Goal: Complete application form: Complete application form

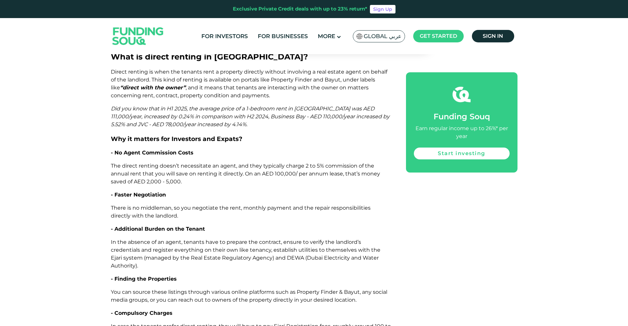
scroll to position [669, 0]
click at [301, 105] on span "Did you know that in H1 2025, the average price of a 1-bedroom rent in [GEOGRAP…" at bounding box center [250, 116] width 279 height 22
click at [301, 105] on span "Did you know that in H1 2025, the average price of a 1-bedroom rent in Dubai Ma…" at bounding box center [250, 116] width 279 height 22
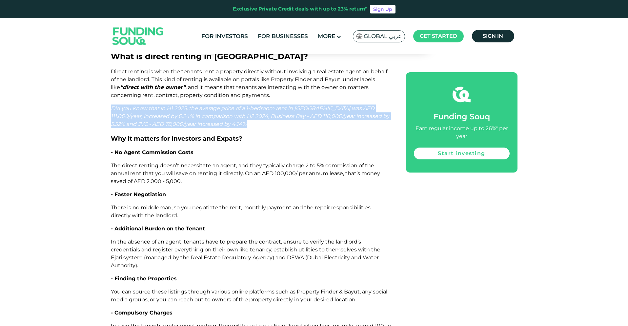
click at [301, 105] on span "Did you know that in H1 2025, the average price of a 1-bedroom rent in Dubai Ma…" at bounding box center [250, 116] width 279 height 22
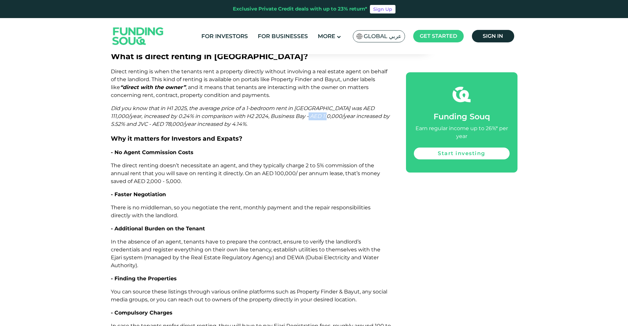
click at [301, 105] on span "Did you know that in H1 2025, the average price of a 1-bedroom rent in Dubai Ma…" at bounding box center [250, 116] width 279 height 22
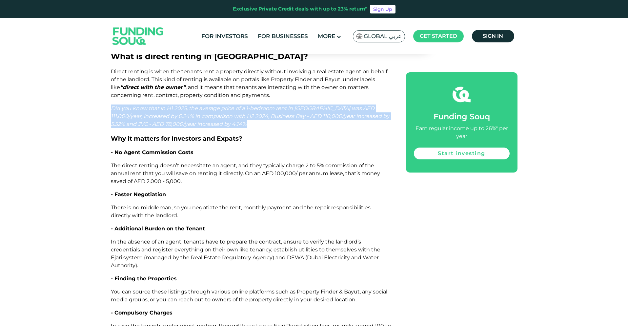
click at [301, 105] on span "Did you know that in H1 2025, the average price of a 1-bedroom rent in Dubai Ma…" at bounding box center [250, 116] width 279 height 22
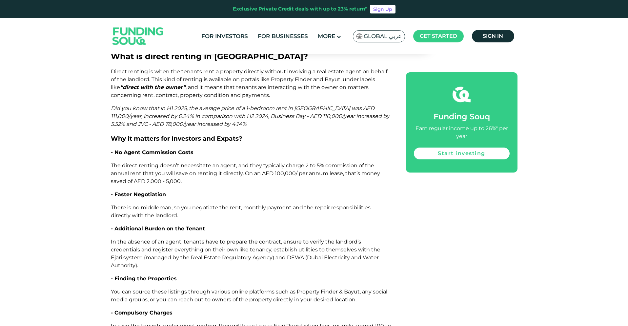
click at [215, 106] on span "Did you know that in H1 2025, the average price of a 1-bedroom rent in Dubai Ma…" at bounding box center [250, 116] width 279 height 22
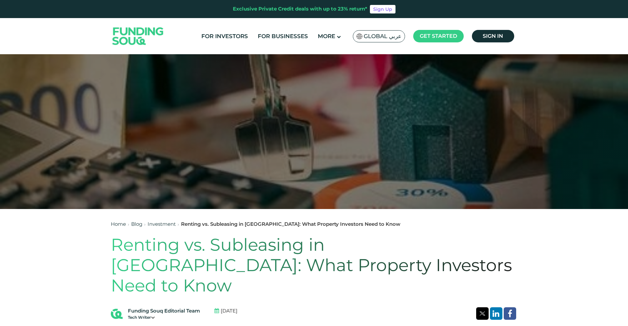
scroll to position [0, 0]
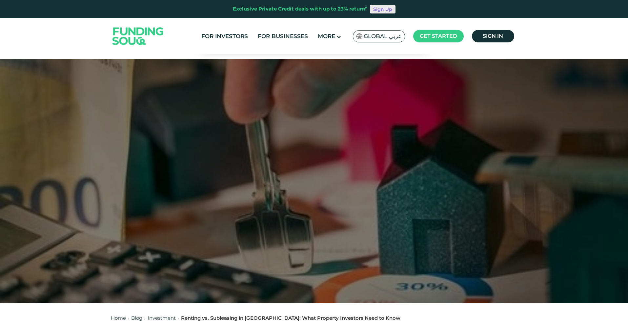
click at [382, 7] on link "Sign Up" at bounding box center [383, 9] width 26 height 9
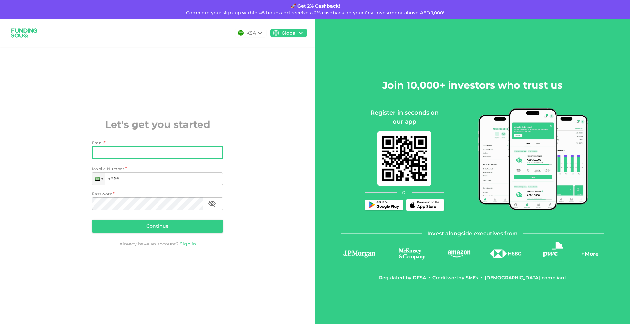
click at [178, 151] on input "Email" at bounding box center [154, 152] width 124 height 13
type input "tanaynagarsheth.tn@gmail.com"
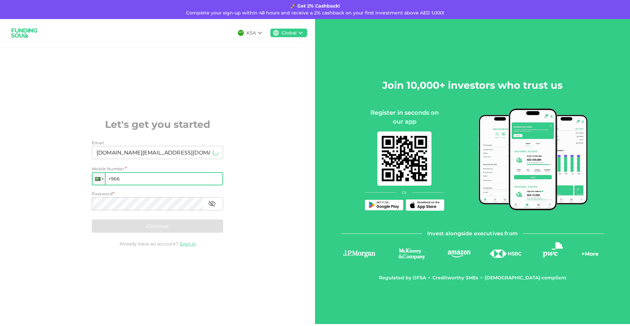
click at [118, 179] on input "+966" at bounding box center [157, 178] width 131 height 13
click at [104, 180] on div at bounding box center [99, 179] width 12 height 12
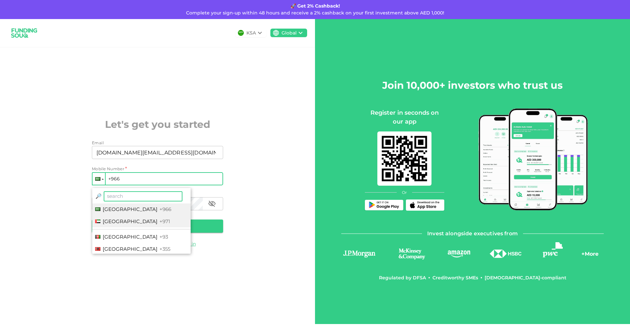
click at [132, 218] on li "United Arab Emirates +971" at bounding box center [141, 221] width 98 height 12
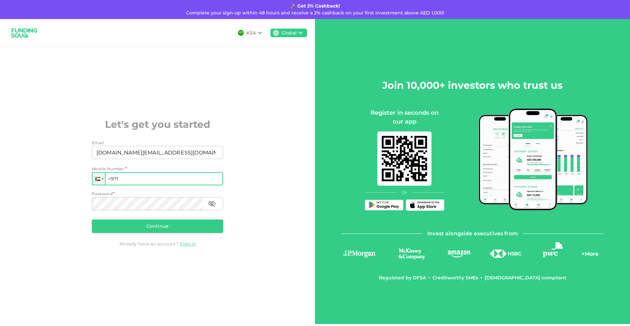
click at [149, 180] on input "+971" at bounding box center [157, 178] width 131 height 13
type input "[PHONE_NUMBER]"
click at [202, 224] on button "Continue" at bounding box center [157, 225] width 131 height 13
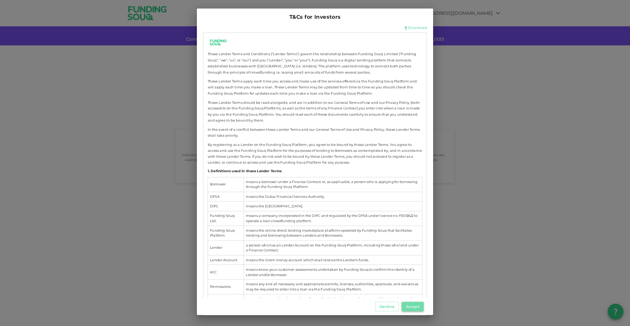
click at [415, 307] on button "Accept" at bounding box center [413, 306] width 22 height 10
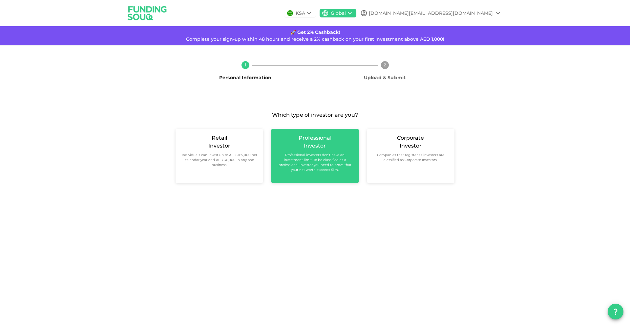
click at [317, 166] on small "Professional investors don’t have an investment limit. To be classified as a pr…" at bounding box center [314, 162] width 77 height 20
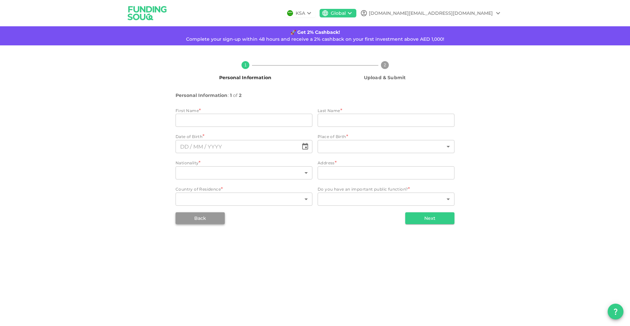
click at [204, 222] on button "Back" at bounding box center [200, 218] width 49 height 12
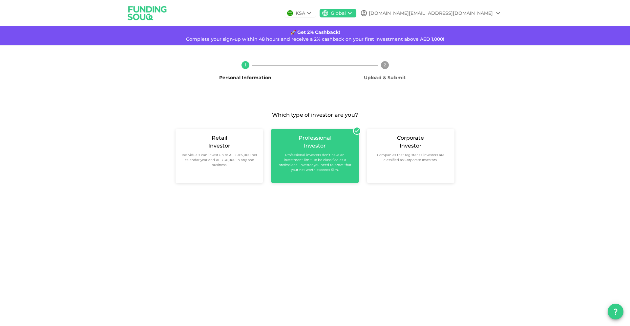
click at [349, 156] on small "Professional investors don’t have an investment limit. To be classified as a pr…" at bounding box center [314, 162] width 77 height 20
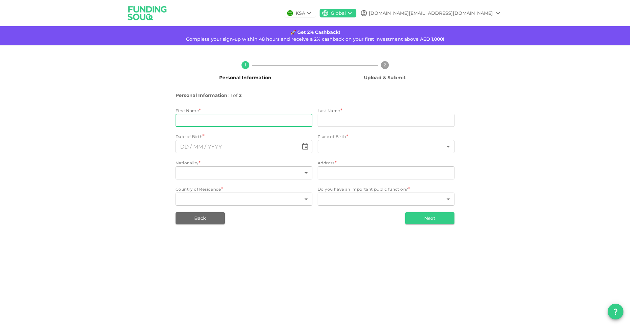
click at [255, 122] on input "firstName" at bounding box center [244, 120] width 137 height 13
type input "[PERSON_NAME]"
type input "[GEOGRAPHIC_DATA]"
type input "La Maison, [STREET_ADDRESS]"
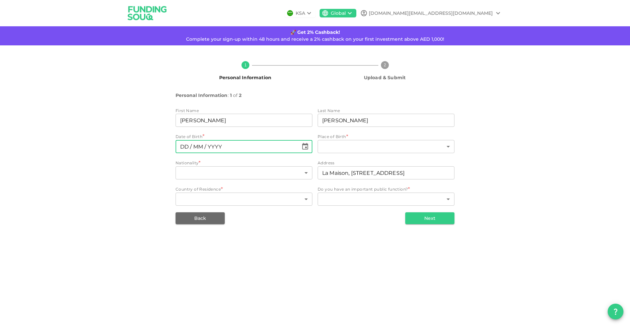
click at [233, 149] on input "⁦⁨DD⁩ / ⁨MM⁩ / ⁨YYYY⁩⁩" at bounding box center [237, 146] width 123 height 13
type input "⁦⁨[DATE]⁩⁩"
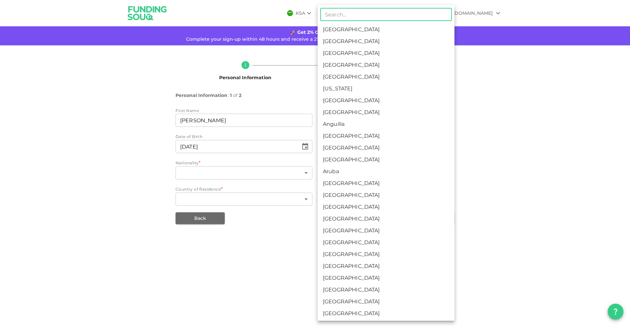
click at [343, 150] on body "KSA Global tanaynagarsheth.tn@gmail.com 🚀 Get 2% Cashback! Complete your sign-u…" at bounding box center [315, 163] width 630 height 326
type input "in"
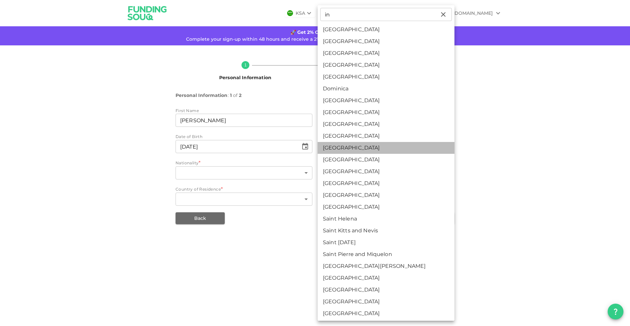
click at [338, 144] on li "[GEOGRAPHIC_DATA]" at bounding box center [386, 148] width 137 height 12
type input "88"
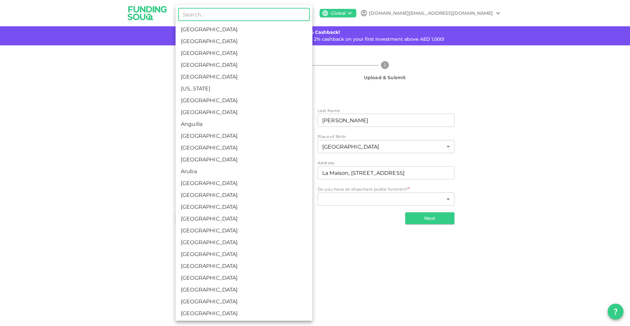
click at [261, 173] on body "KSA Global tanaynagarsheth.tn@gmail.com 🚀 Get 2% Cashback! Complete your sign-u…" at bounding box center [315, 163] width 630 height 326
type input "in"
click at [232, 147] on li "[GEOGRAPHIC_DATA]" at bounding box center [244, 148] width 137 height 12
type input "88"
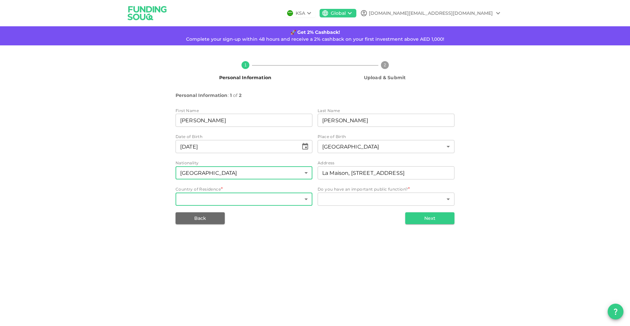
click at [207, 200] on body "KSA Global tanaynagarsheth.tn@gmail.com 🚀 Get 2% Cashback! Complete your sign-u…" at bounding box center [315, 163] width 630 height 326
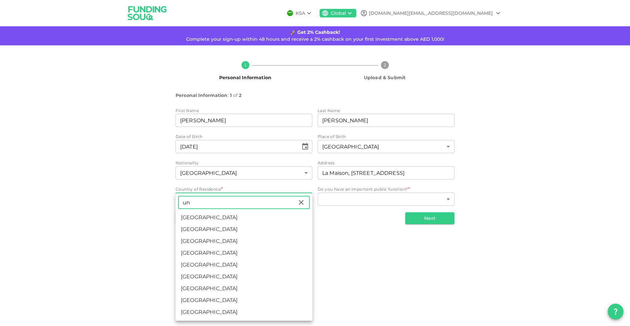
type input "un"
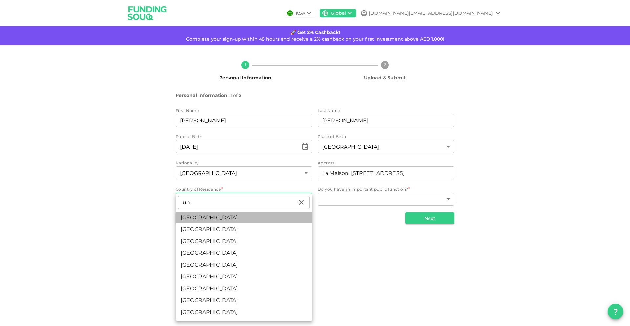
click at [194, 217] on li "[GEOGRAPHIC_DATA]" at bounding box center [244, 217] width 137 height 12
type input "2"
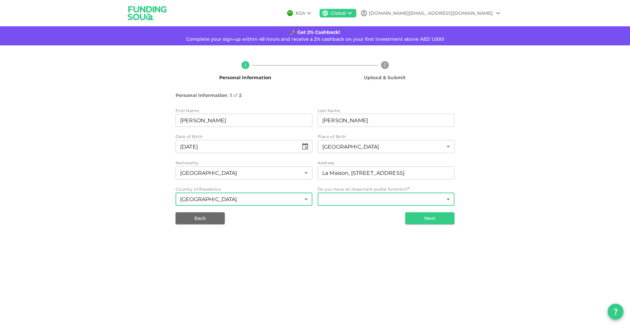
click at [351, 199] on body "KSA Global tanaynagarsheth.tn@gmail.com 🚀 Get 2% Cashback! Complete your sign-u…" at bounding box center [315, 163] width 630 height 326
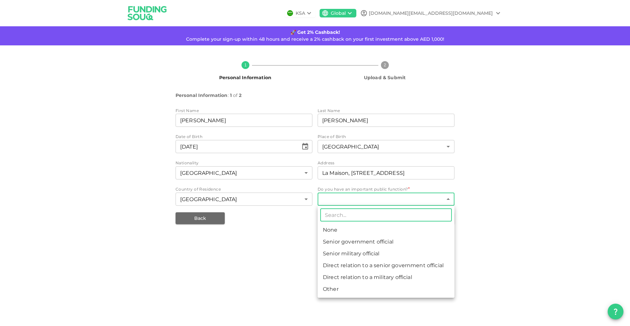
click at [346, 231] on li "None" at bounding box center [386, 230] width 137 height 12
type input "1"
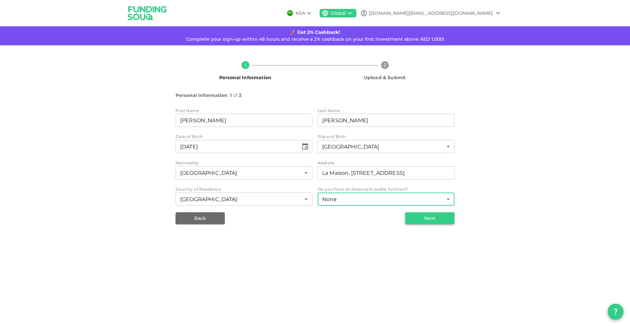
click at [436, 220] on button "Next" at bounding box center [429, 218] width 49 height 12
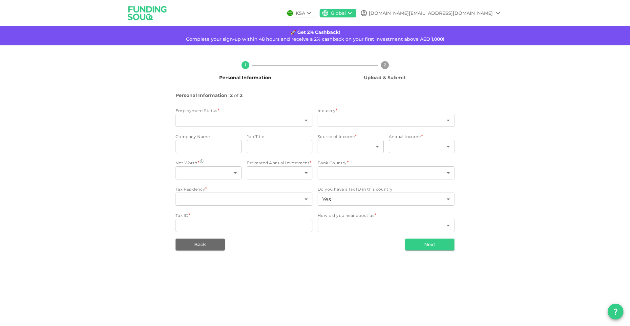
type input "2"
type input "false"
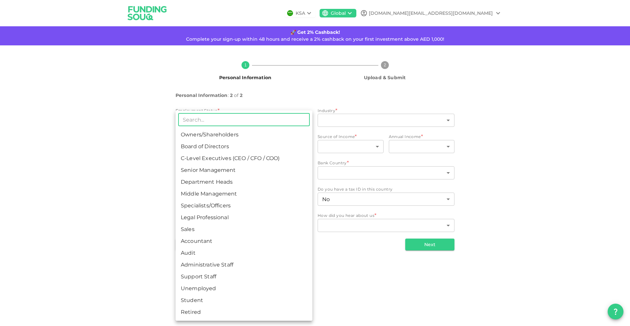
click at [270, 122] on body "KSA Global [DOMAIN_NAME][EMAIL_ADDRESS][DOMAIN_NAME] 🚀 Get 2% Cashback! Complet…" at bounding box center [315, 163] width 630 height 326
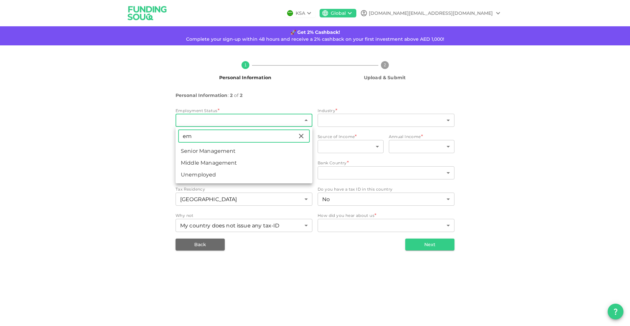
type input "e"
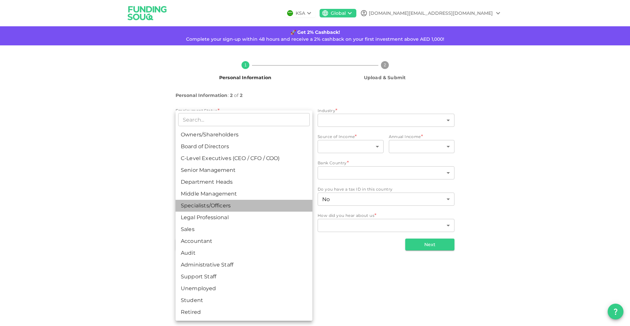
click at [222, 202] on li "Specialists/Officers" at bounding box center [244, 206] width 137 height 12
type input "7"
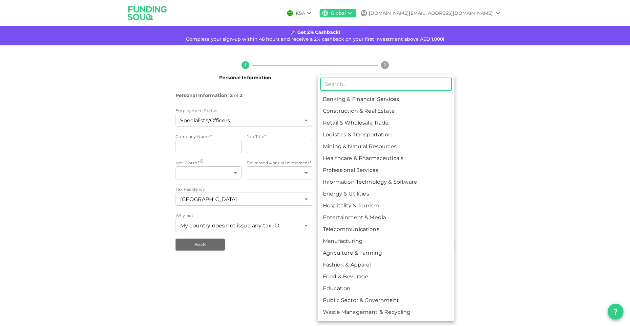
click at [340, 121] on body "KSA Global [DOMAIN_NAME][EMAIL_ADDRESS][DOMAIN_NAME] 🚀 Get 2% Cashback! Complet…" at bounding box center [315, 163] width 630 height 326
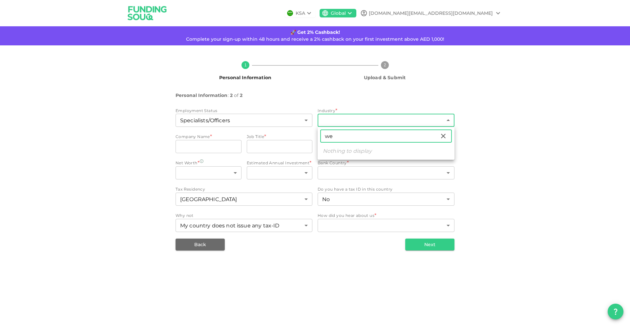
type input "w"
type input "tra"
click at [441, 136] on icon at bounding box center [443, 136] width 8 height 8
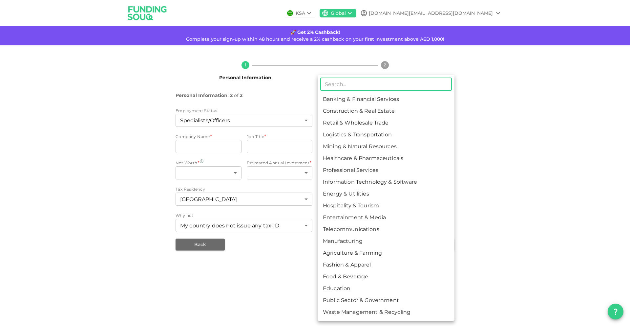
click at [496, 137] on div at bounding box center [315, 163] width 630 height 326
click at [421, 120] on body "KSA Global [DOMAIN_NAME][EMAIL_ADDRESS][DOMAIN_NAME] 🚀 Get 2% Cashback! Complet…" at bounding box center [315, 163] width 630 height 326
click at [506, 110] on div at bounding box center [315, 163] width 630 height 326
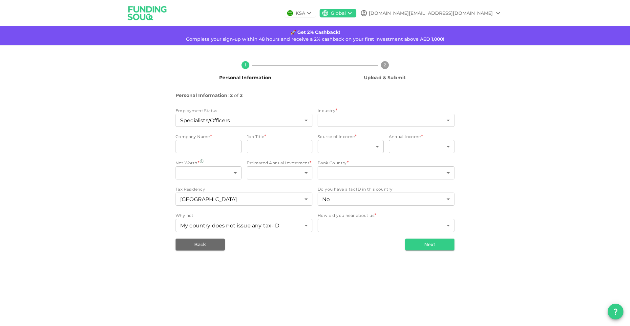
click at [305, 13] on div "KSA" at bounding box center [301, 13] width 10 height 7
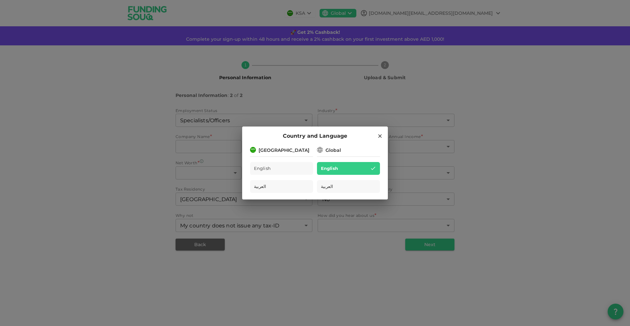
click at [293, 153] on div "[GEOGRAPHIC_DATA]" at bounding box center [281, 149] width 63 height 8
click at [332, 147] on div "Global" at bounding box center [333, 150] width 15 height 7
click at [320, 149] on icon at bounding box center [320, 150] width 8 height 8
click at [290, 150] on div "[GEOGRAPHIC_DATA]" at bounding box center [281, 149] width 63 height 8
click at [359, 165] on div "English" at bounding box center [348, 168] width 63 height 13
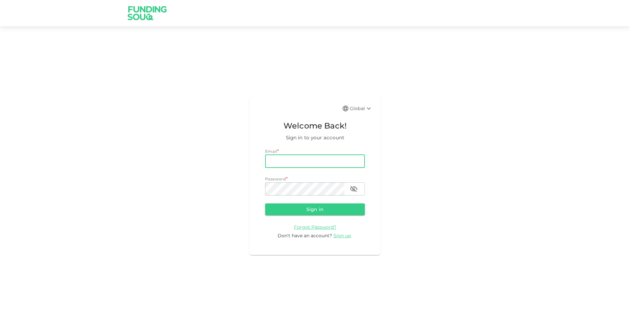
click at [302, 162] on input "email" at bounding box center [315, 161] width 100 height 13
type input "tanaynagarsheth.tn@gmail.com"
click at [294, 207] on button "Sign in" at bounding box center [315, 209] width 100 height 12
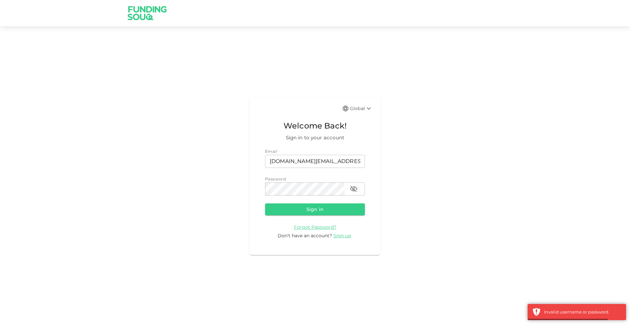
click at [286, 181] on div "Password" at bounding box center [315, 179] width 100 height 7
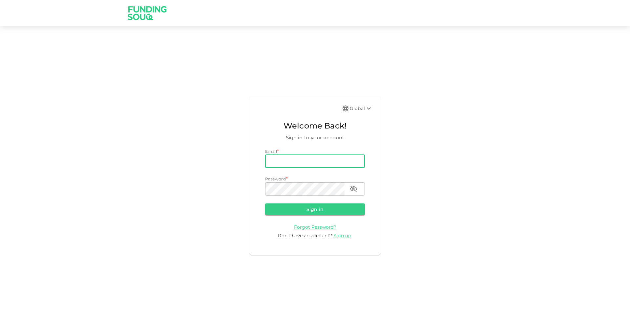
click at [301, 162] on input "email" at bounding box center [315, 161] width 100 height 13
type input "tanaynagarsheth.tn@gmail.com"
click at [265, 203] on button "Sign in" at bounding box center [315, 209] width 100 height 12
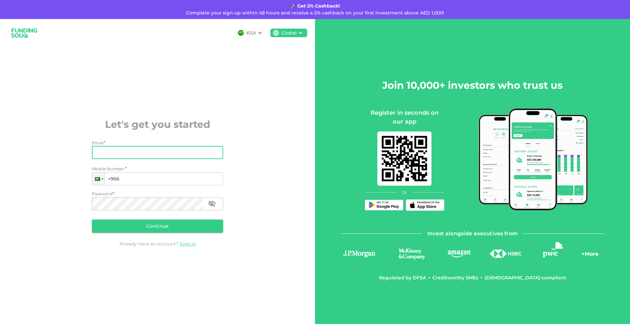
drag, startPoint x: 130, startPoint y: 155, endPoint x: 134, endPoint y: 150, distance: 5.6
click at [134, 150] on input "Email" at bounding box center [154, 152] width 124 height 13
type input "[DOMAIN_NAME][EMAIL_ADDRESS][DOMAIN_NAME]"
click at [98, 180] on div at bounding box center [97, 179] width 5 height 4
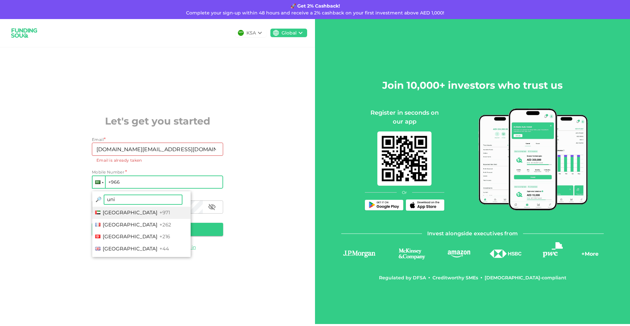
type input "uni"
click at [119, 211] on span "[GEOGRAPHIC_DATA]" at bounding box center [130, 212] width 55 height 6
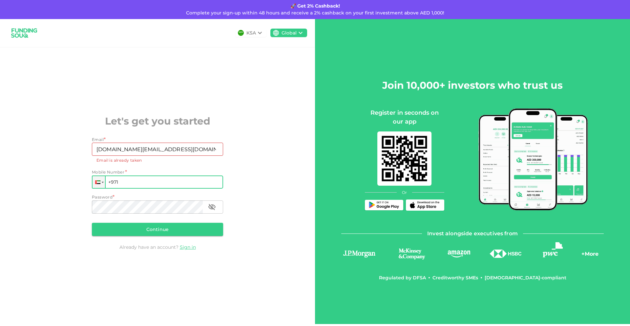
click at [130, 181] on input "+971" at bounding box center [157, 181] width 131 height 13
type input "+971 502 587 838"
click at [185, 245] on link "Sign in" at bounding box center [188, 247] width 16 height 6
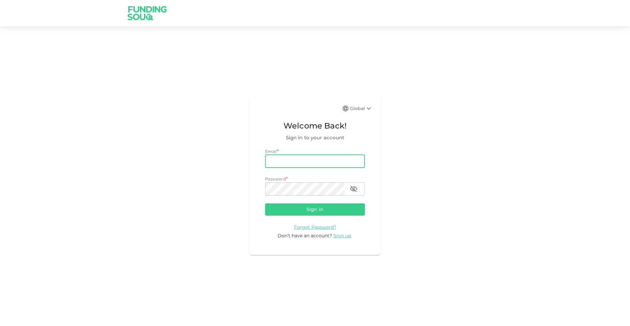
click at [293, 161] on input "email" at bounding box center [315, 161] width 100 height 13
type input "[DOMAIN_NAME][EMAIL_ADDRESS][DOMAIN_NAME]"
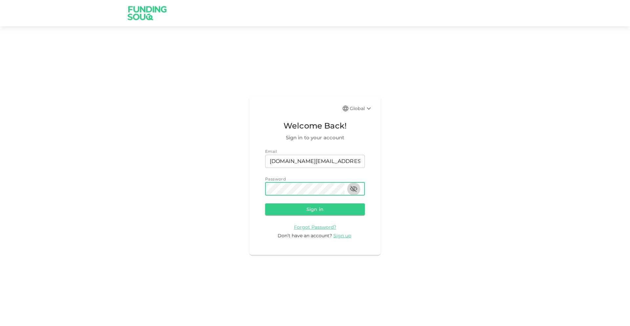
click at [355, 184] on button "button" at bounding box center [353, 188] width 13 height 13
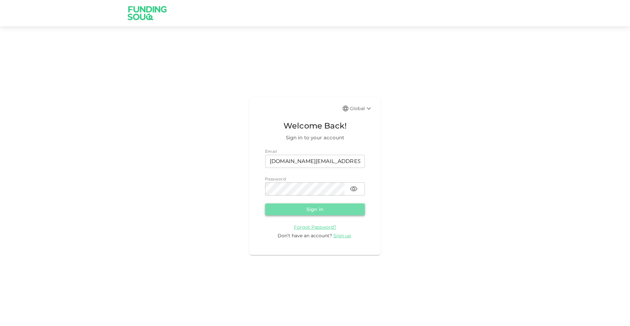
click at [310, 206] on button "Sign in" at bounding box center [315, 209] width 100 height 12
click at [306, 211] on button "Sign in" at bounding box center [315, 209] width 100 height 12
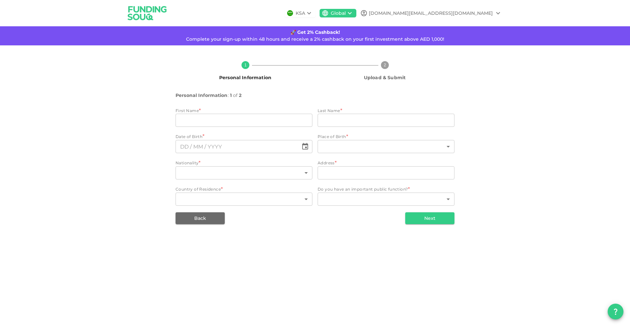
type input "[PERSON_NAME]"
type input "88"
type input "La Maison, [STREET_ADDRESS]"
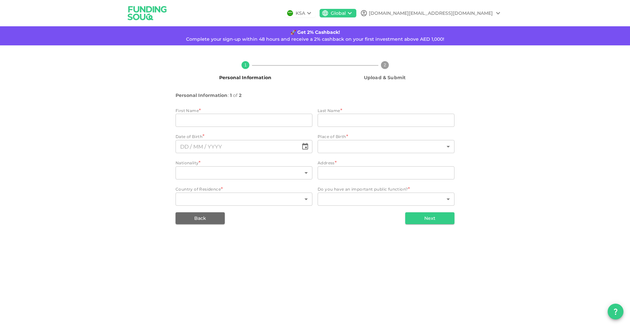
type input "2"
type input "1"
type input "⁦⁨[DATE]⁩⁩"
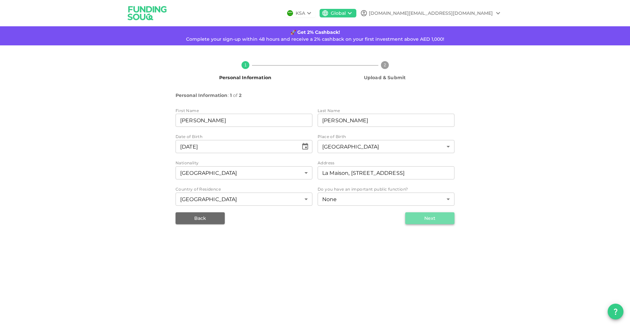
click at [419, 218] on button "Next" at bounding box center [429, 218] width 49 height 12
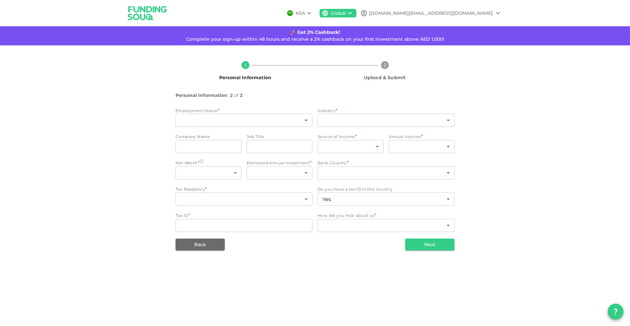
type input "2"
type input "false"
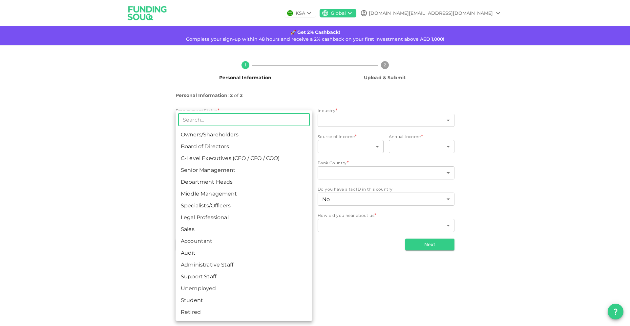
click at [277, 119] on body "KSA Global [DOMAIN_NAME][EMAIL_ADDRESS][DOMAIN_NAME] 🚀 Get 2% Cashback! Complet…" at bounding box center [315, 163] width 630 height 326
click at [231, 190] on li "Middle Management" at bounding box center [244, 194] width 137 height 12
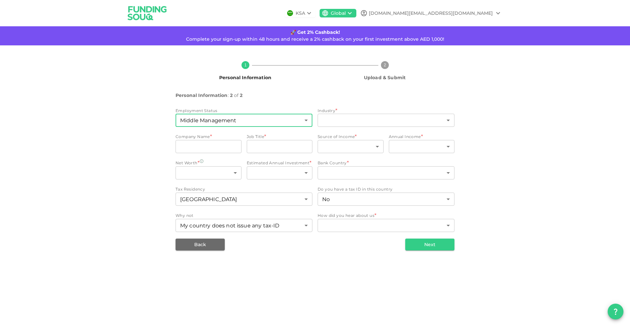
click at [253, 114] on body "KSA Global [DOMAIN_NAME][EMAIL_ADDRESS][DOMAIN_NAME] 🚀 Get 2% Cashback! Complet…" at bounding box center [315, 163] width 630 height 326
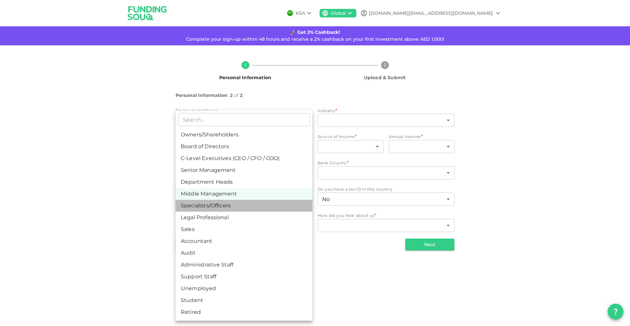
click at [212, 206] on li "Specialists/Officers" at bounding box center [244, 206] width 137 height 12
type input "7"
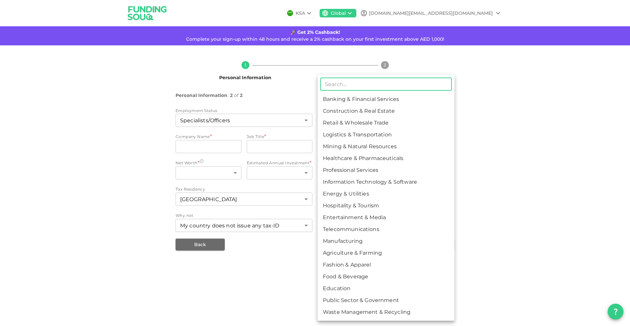
click at [372, 119] on body "KSA Global [DOMAIN_NAME][EMAIL_ADDRESS][DOMAIN_NAME] 🚀 Get 2% Cashback! Complet…" at bounding box center [315, 163] width 630 height 326
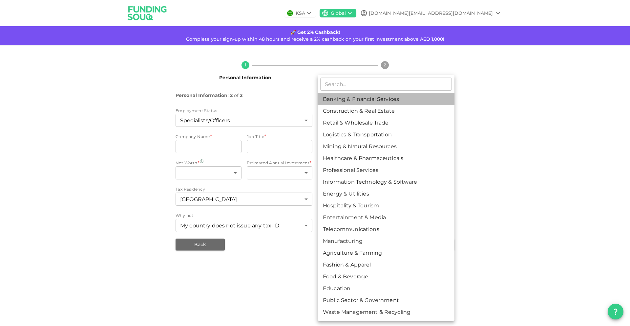
click at [380, 98] on li "Banking & Financial Services" at bounding box center [386, 99] width 137 height 12
type input "1"
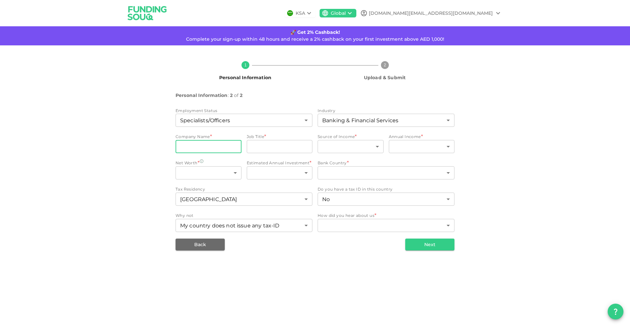
click at [226, 148] on input "companyName" at bounding box center [209, 146] width 66 height 13
type input "3S Money"
type input "Product Analyst"
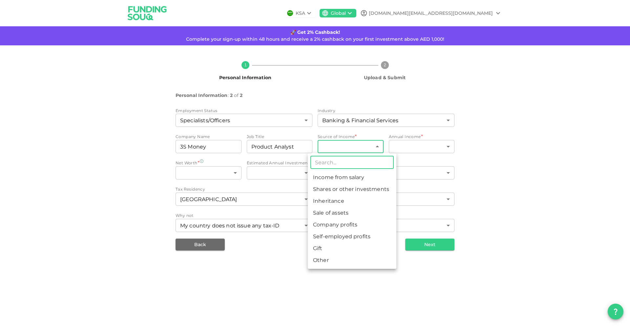
click at [337, 146] on body "KSA Global [DOMAIN_NAME][EMAIL_ADDRESS][DOMAIN_NAME] 🚀 Get 2% Cashback! Complet…" at bounding box center [315, 163] width 630 height 326
click at [338, 175] on li "Income from salary" at bounding box center [352, 177] width 89 height 12
type input "1"
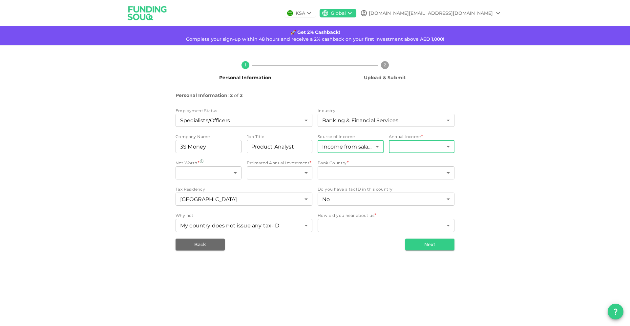
click at [416, 145] on body "KSA Global [DOMAIN_NAME][EMAIL_ADDRESS][DOMAIN_NAME] 🚀 Get 2% Cashback! Complet…" at bounding box center [315, 163] width 630 height 326
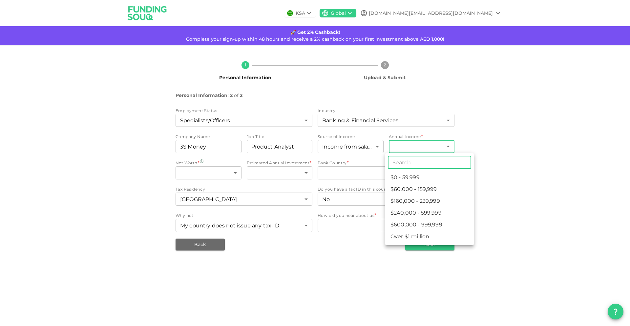
click at [404, 178] on li "$0 - 59,999" at bounding box center [429, 177] width 89 height 12
type input "1"
click at [418, 149] on body "KSA Global [DOMAIN_NAME][EMAIL_ADDRESS][DOMAIN_NAME] 🚀 Get 2% Cashback! Complet…" at bounding box center [315, 163] width 630 height 326
click at [360, 164] on div at bounding box center [315, 163] width 630 height 326
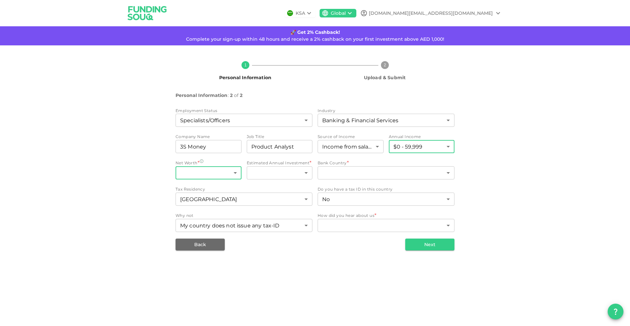
click at [223, 171] on body "KSA Global [DOMAIN_NAME][EMAIL_ADDRESS][DOMAIN_NAME] 🚀 Get 2% Cashback! Complet…" at bounding box center [315, 163] width 630 height 326
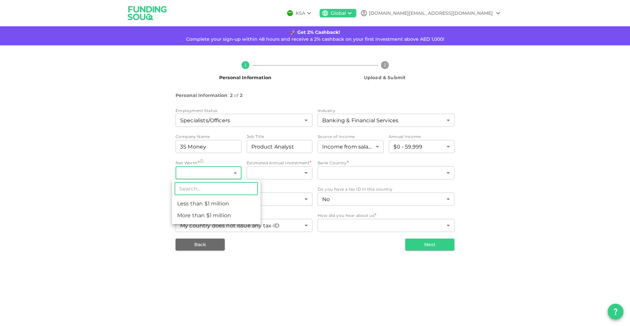
click at [213, 215] on li "More than $1 million" at bounding box center [216, 215] width 89 height 12
type input "2"
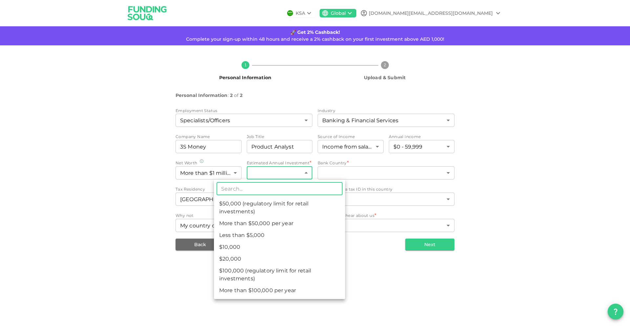
click at [275, 174] on body "KSA Global [DOMAIN_NAME][EMAIL_ADDRESS][DOMAIN_NAME] 🚀 Get 2% Cashback! Complet…" at bounding box center [315, 163] width 630 height 326
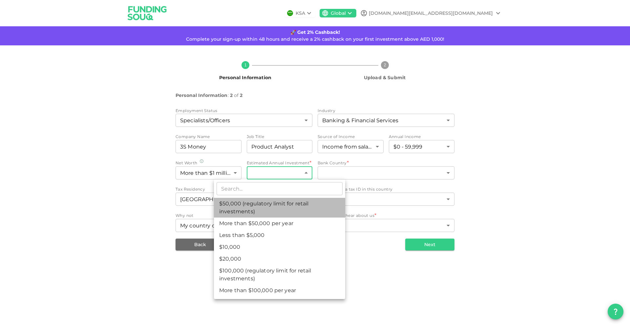
click at [265, 202] on li "$50,000 (regulatory limit for retail investments)" at bounding box center [279, 208] width 131 height 20
type input "4"
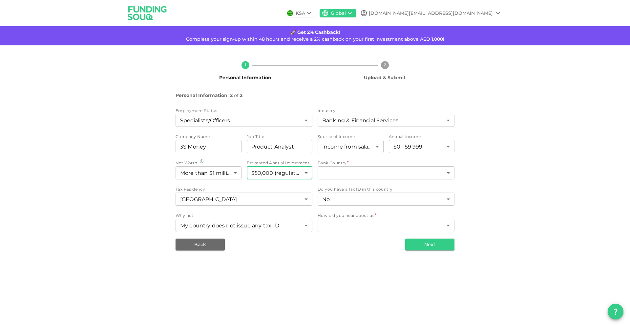
click at [286, 175] on body "KSA Global [DOMAIN_NAME][EMAIL_ADDRESS][DOMAIN_NAME] 🚀 Get 2% Cashback! Complet…" at bounding box center [315, 163] width 630 height 326
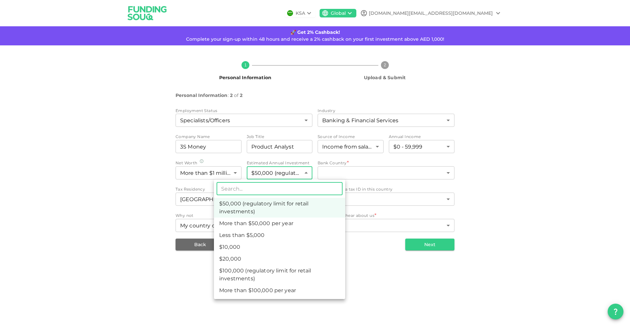
click at [263, 211] on li "$50,000 (regulatory limit for retail investments)" at bounding box center [279, 208] width 131 height 20
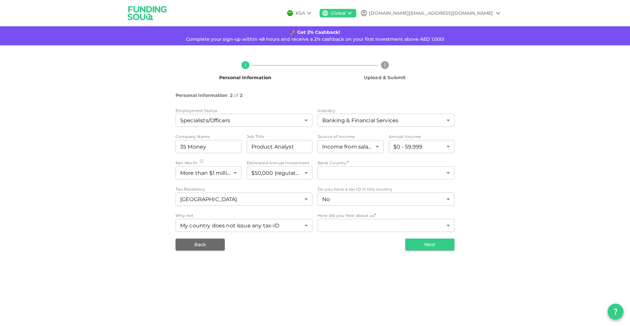
click at [331, 180] on div "​ ​" at bounding box center [386, 173] width 137 height 14
click at [340, 169] on body "KSA Global [DOMAIN_NAME][EMAIL_ADDRESS][DOMAIN_NAME] 🚀 Get 2% Cashback! Complet…" at bounding box center [315, 163] width 630 height 326
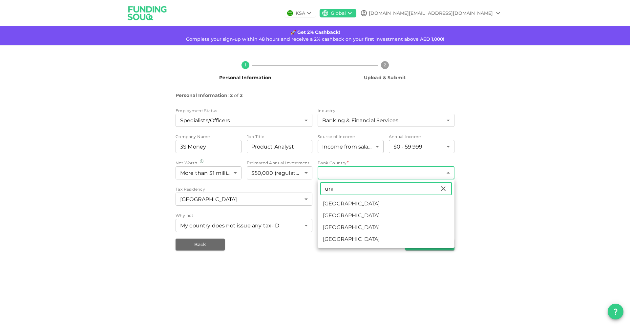
type input "uni"
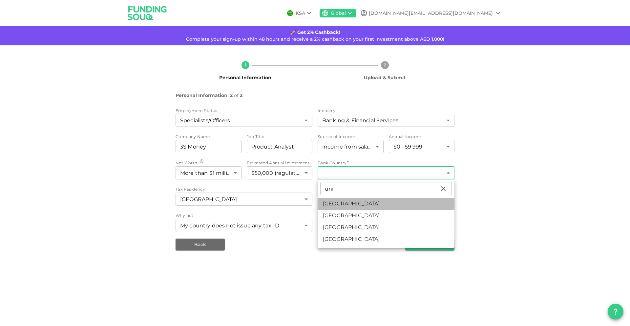
click at [349, 202] on li "[GEOGRAPHIC_DATA]" at bounding box center [386, 204] width 137 height 12
type input "2"
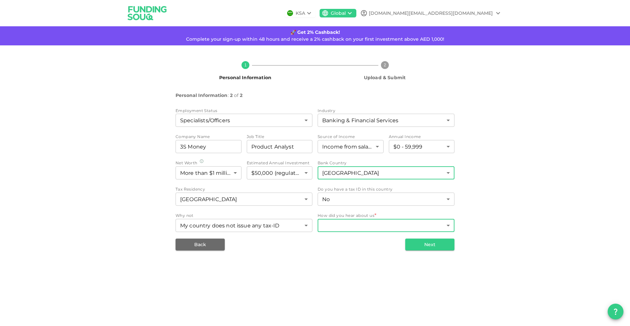
click at [341, 222] on body "KSA Global [DOMAIN_NAME][EMAIL_ADDRESS][DOMAIN_NAME] 🚀 Get 2% Cashback! Complet…" at bounding box center [315, 163] width 630 height 326
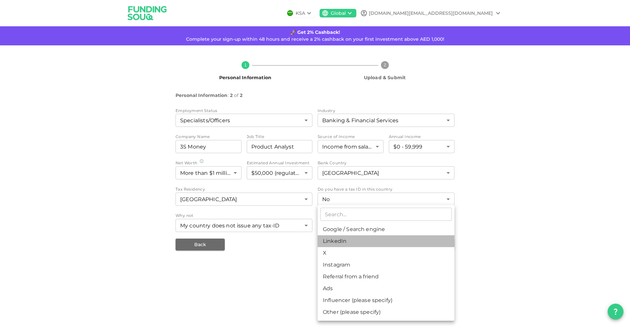
click at [338, 238] on li "LinkedIn" at bounding box center [386, 241] width 137 height 12
type input "3"
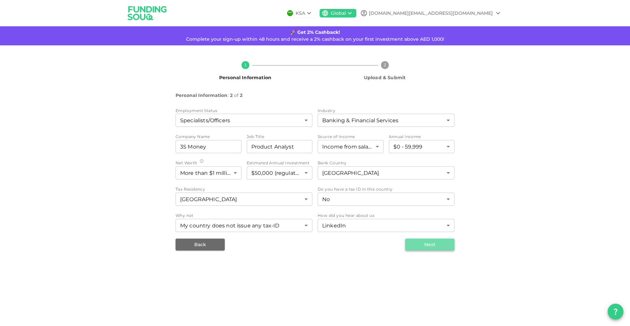
click at [413, 248] on button "Next" at bounding box center [429, 244] width 49 height 12
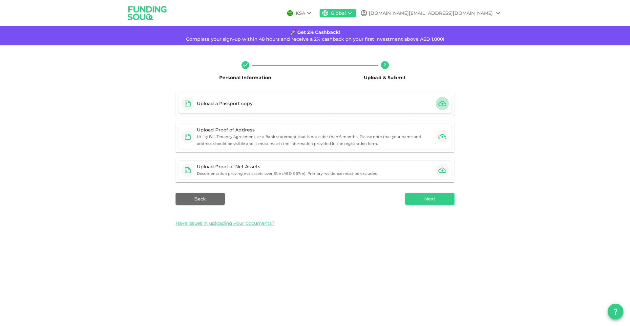
click at [439, 105] on icon "button" at bounding box center [442, 103] width 8 height 5
